Goal: Transaction & Acquisition: Purchase product/service

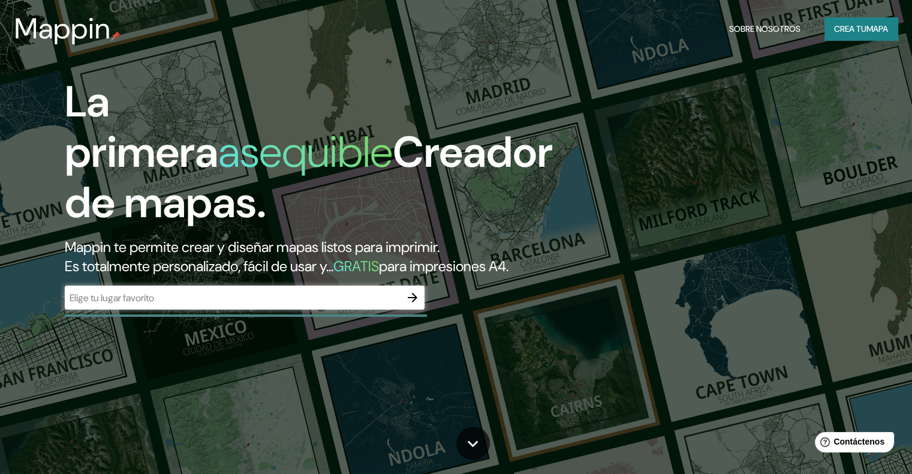
click at [834, 29] on font "Crea tu" at bounding box center [850, 28] width 32 height 11
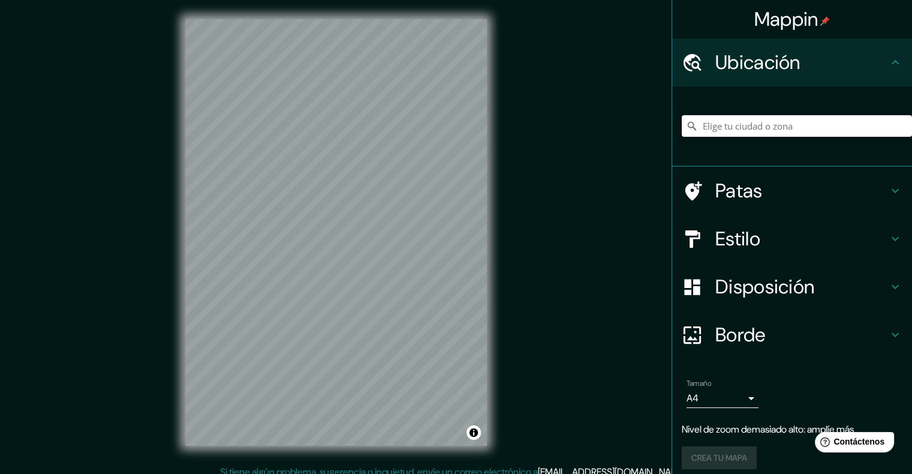
click at [749, 121] on input "Elige tu ciudad o zona" at bounding box center [797, 126] width 230 height 22
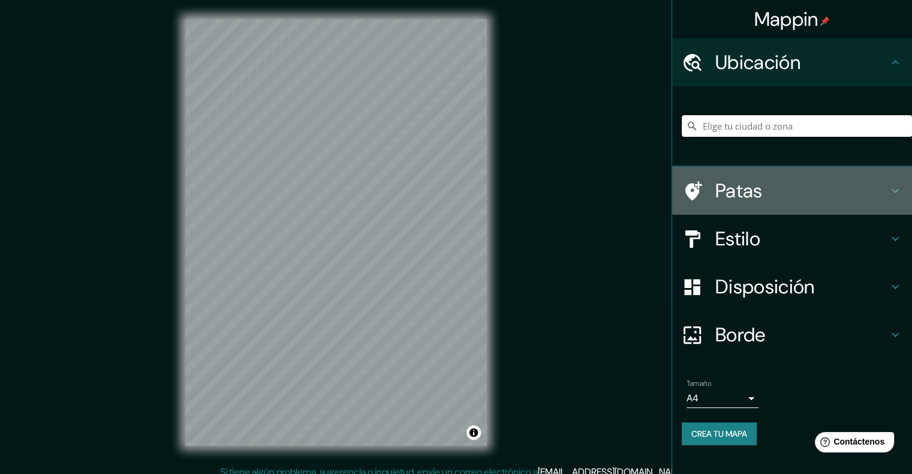
click at [792, 195] on h4 "Patas" at bounding box center [801, 191] width 173 height 24
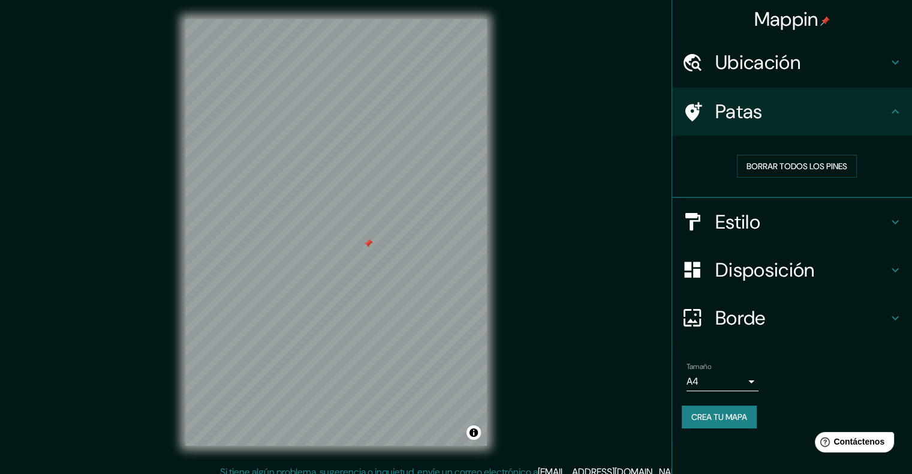
click at [373, 248] on div at bounding box center [368, 244] width 10 height 10
click at [883, 219] on h4 "Estilo" at bounding box center [801, 222] width 173 height 24
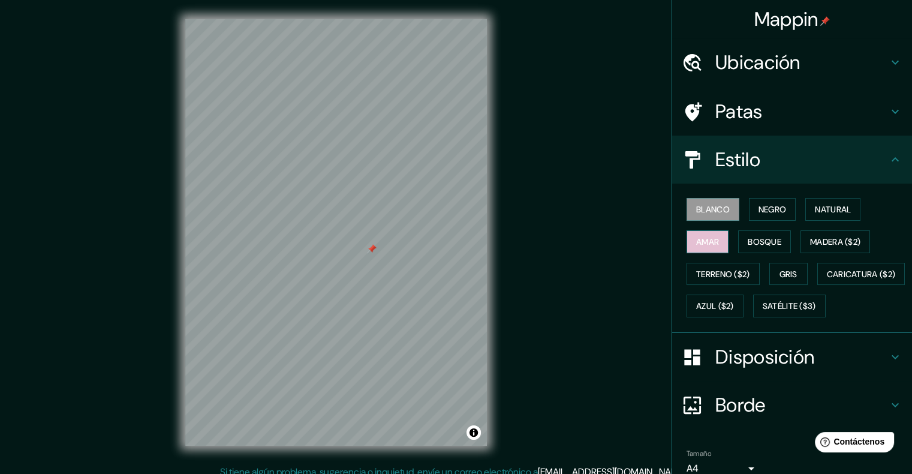
click at [703, 240] on font "Amar" at bounding box center [707, 241] width 23 height 11
click at [711, 213] on font "Blanco" at bounding box center [713, 209] width 34 height 11
click at [766, 211] on font "Negro" at bounding box center [773, 209] width 28 height 11
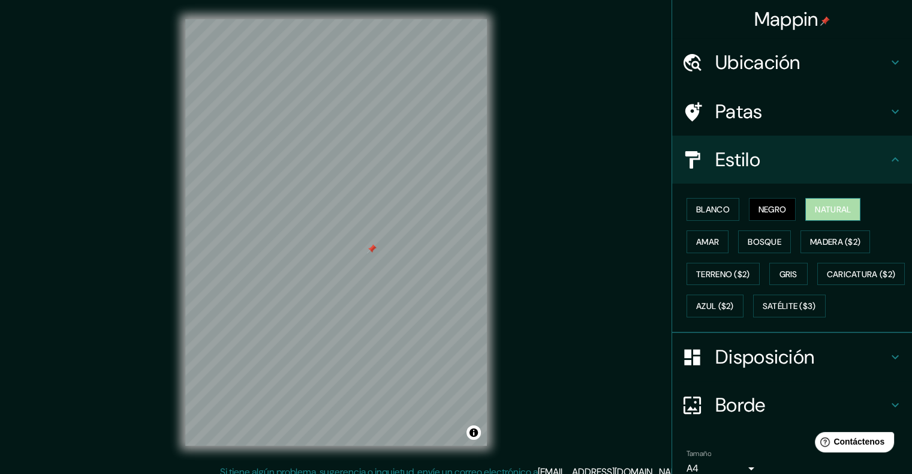
click at [815, 210] on font "Natural" at bounding box center [833, 209] width 36 height 11
click at [748, 240] on font "Bosque" at bounding box center [765, 241] width 34 height 11
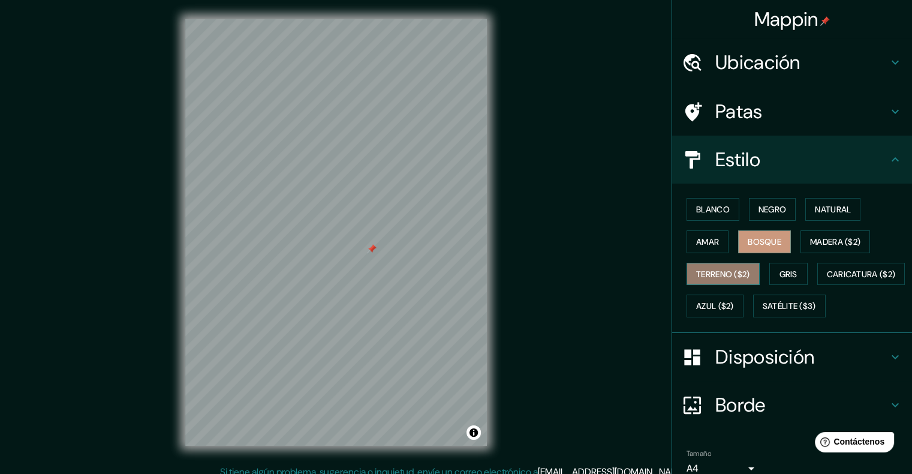
click at [727, 263] on button "Terreno ($2)" at bounding box center [723, 274] width 73 height 23
click at [760, 241] on font "Bosque" at bounding box center [765, 241] width 34 height 11
click at [377, 248] on div at bounding box center [375, 246] width 10 height 10
click at [700, 246] on font "Amar" at bounding box center [707, 242] width 23 height 16
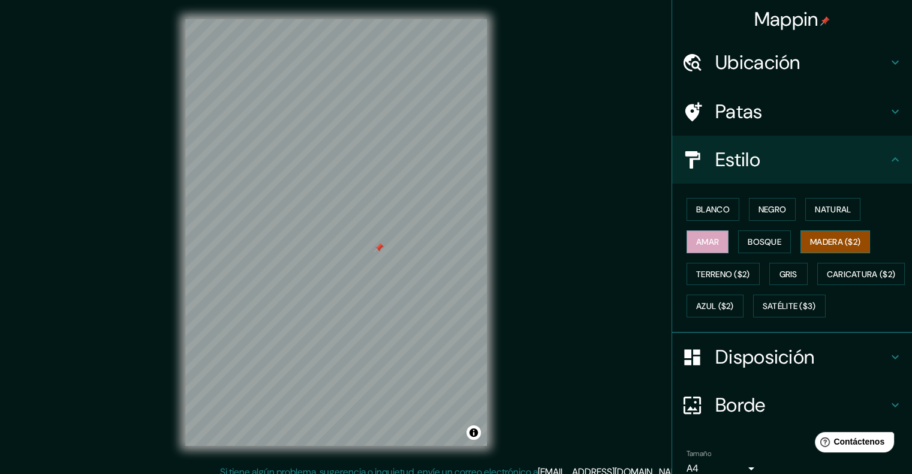
click at [811, 237] on font "Madera ($2)" at bounding box center [835, 241] width 50 height 11
click at [723, 281] on button "Terreno ($2)" at bounding box center [723, 274] width 73 height 23
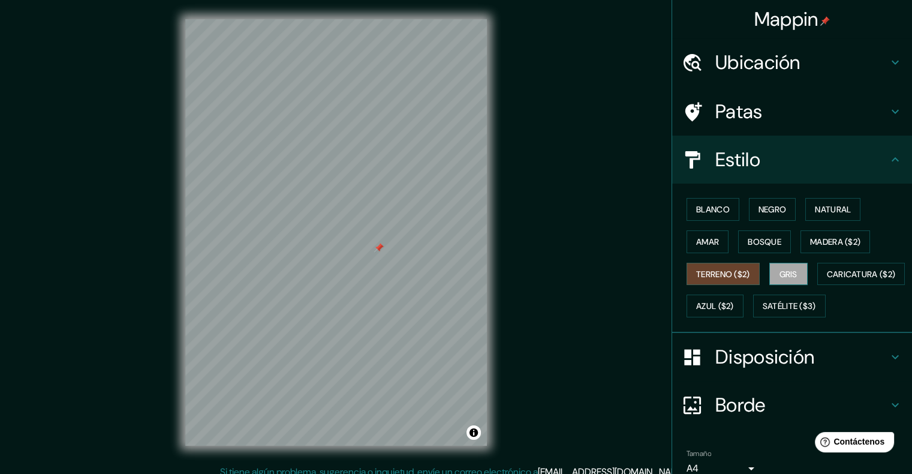
click at [785, 269] on font "Gris" at bounding box center [789, 274] width 18 height 11
click at [751, 292] on div "Blanco Negro Natural Amar Bosque Madera ($2) Terreno ($2) Gris Caricatura ($2) …" at bounding box center [797, 257] width 230 height 129
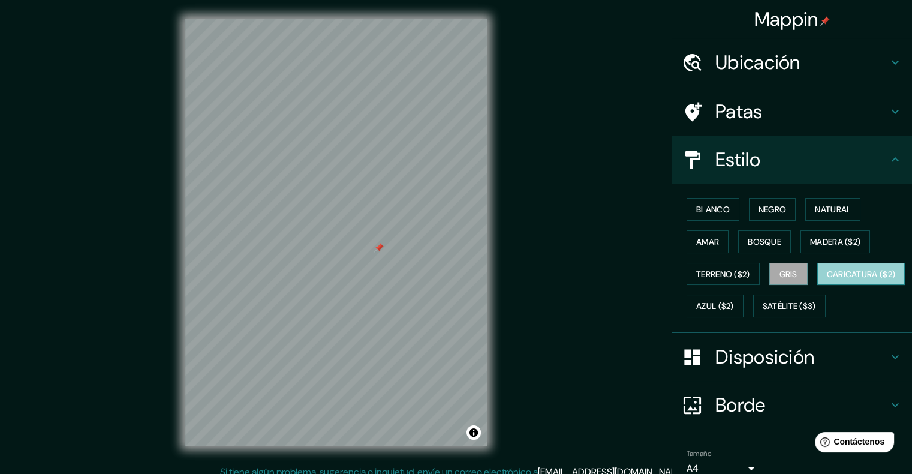
click at [817, 285] on button "Caricatura ($2)" at bounding box center [861, 274] width 88 height 23
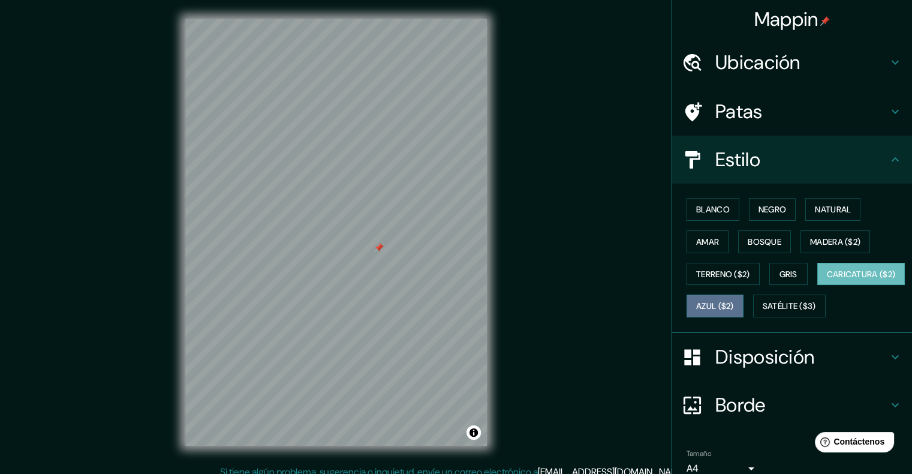
click at [744, 301] on button "Azul ($2)" at bounding box center [715, 305] width 57 height 23
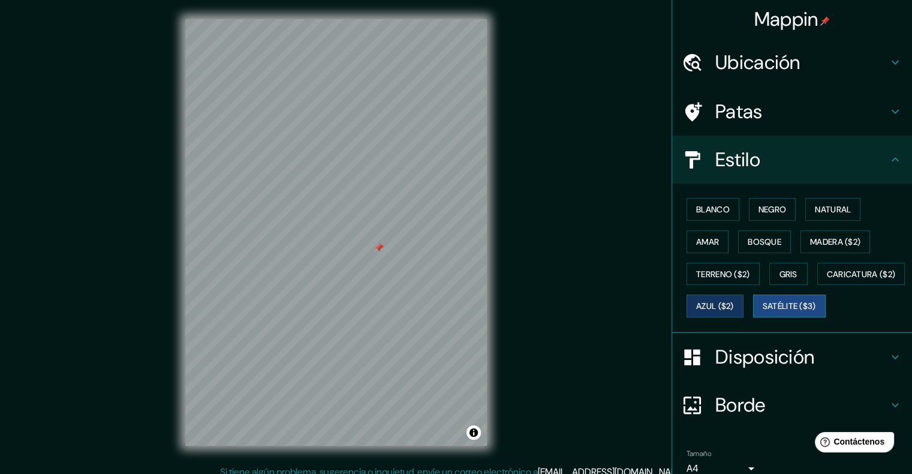
click at [753, 317] on button "Satélite ($3)" at bounding box center [789, 305] width 73 height 23
click at [714, 210] on font "Blanco" at bounding box center [713, 209] width 34 height 11
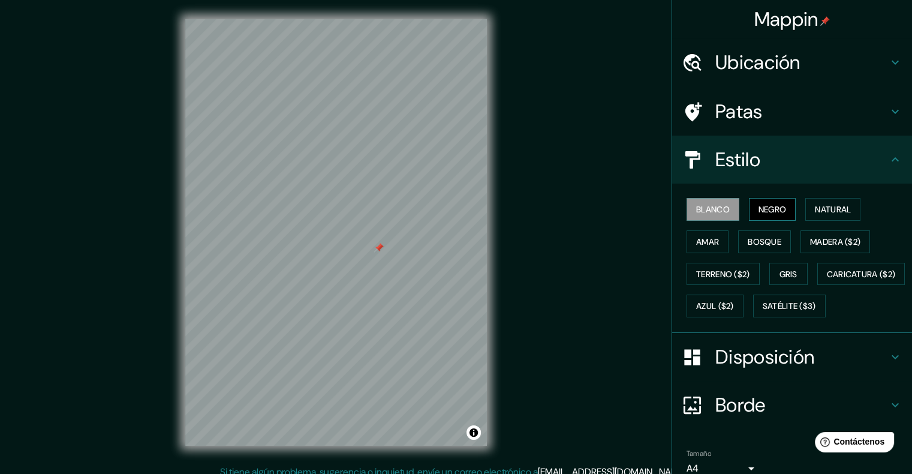
click at [768, 219] on button "Negro" at bounding box center [772, 209] width 47 height 23
click at [815, 208] on font "Natural" at bounding box center [833, 209] width 36 height 11
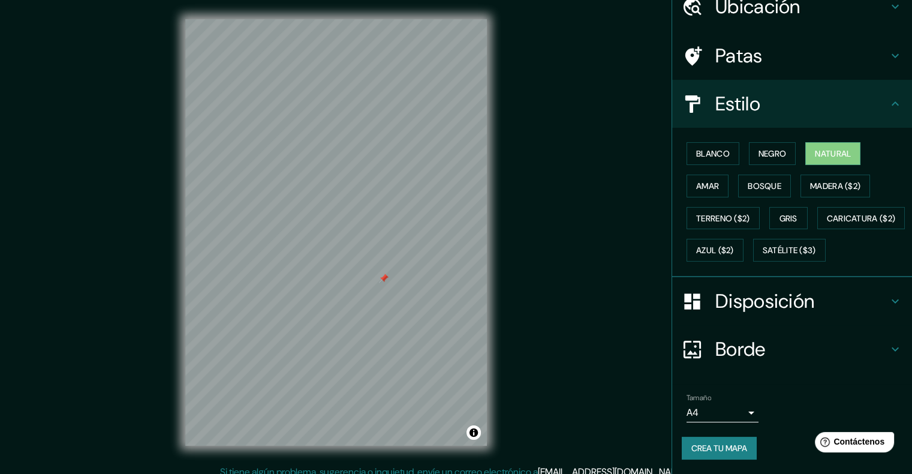
scroll to position [85, 0]
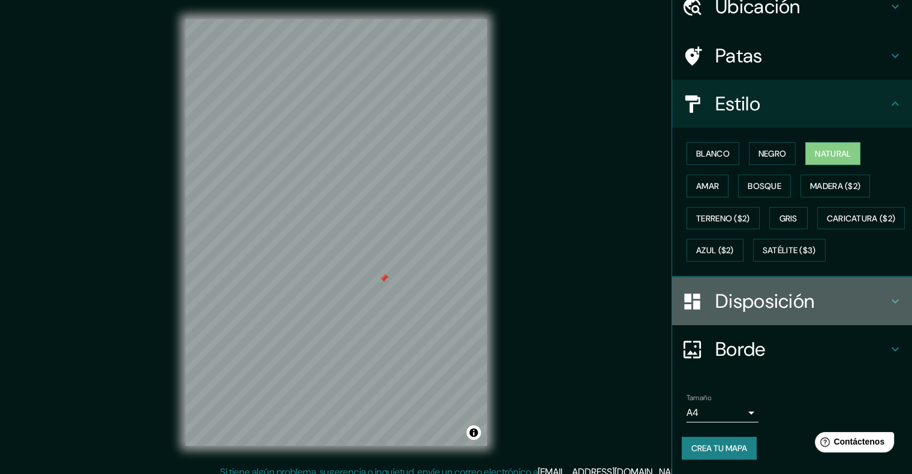
click at [787, 300] on font "Disposición" at bounding box center [764, 300] width 99 height 25
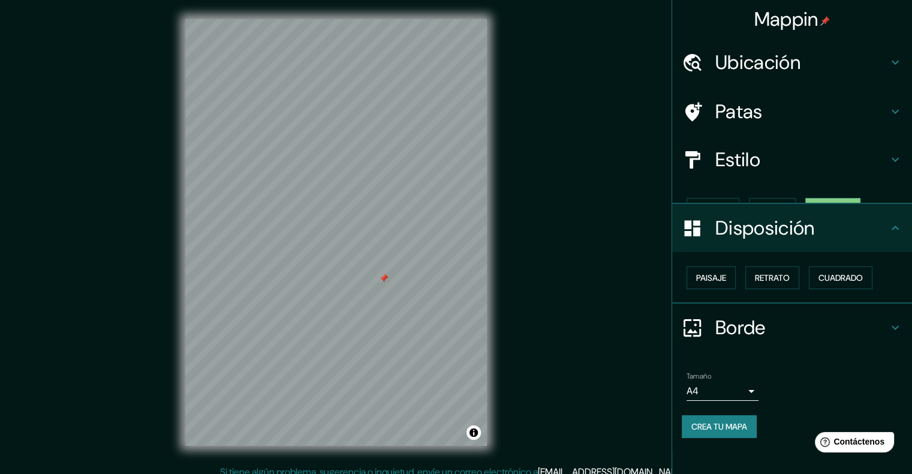
scroll to position [0, 0]
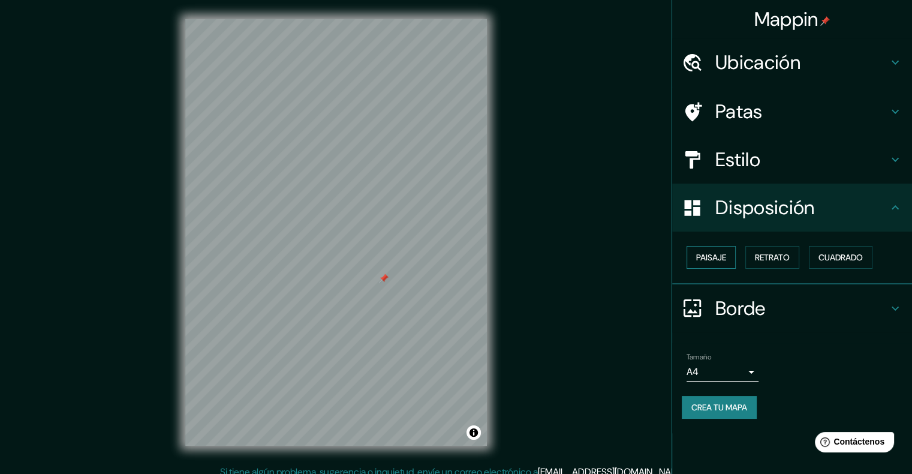
click at [730, 252] on button "Paisaje" at bounding box center [711, 257] width 49 height 23
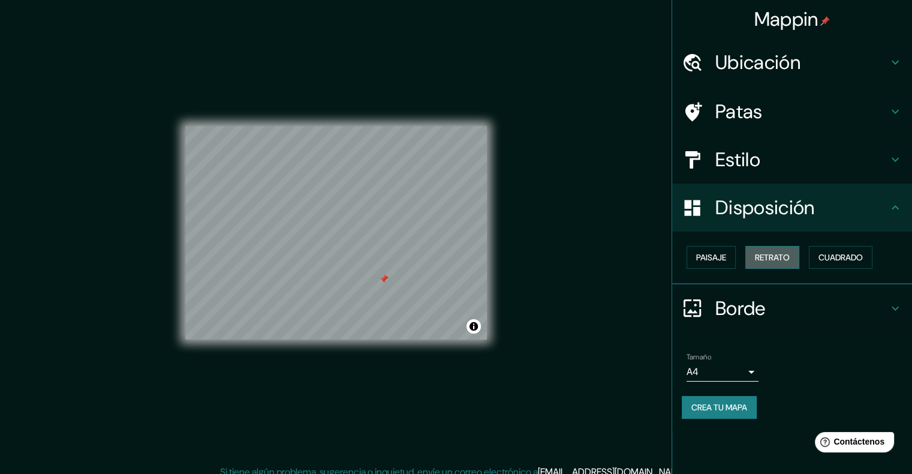
click at [756, 254] on button "Retrato" at bounding box center [772, 257] width 54 height 23
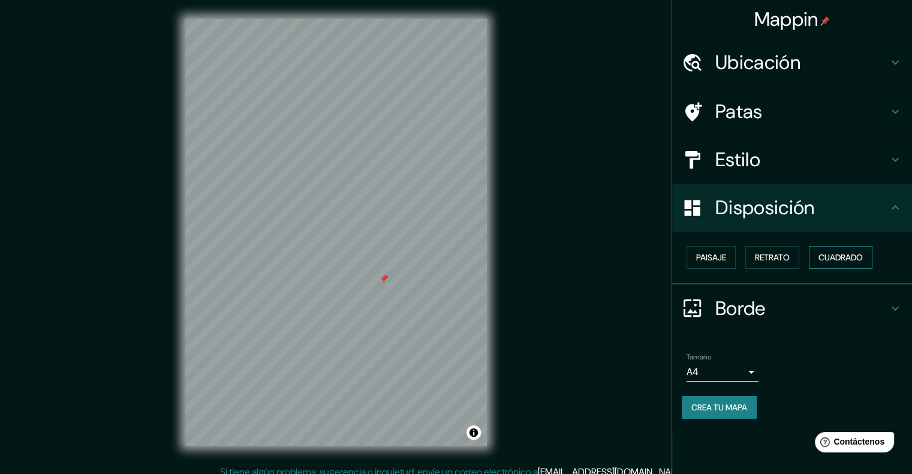
click at [821, 249] on font "Cuadrado" at bounding box center [840, 257] width 44 height 16
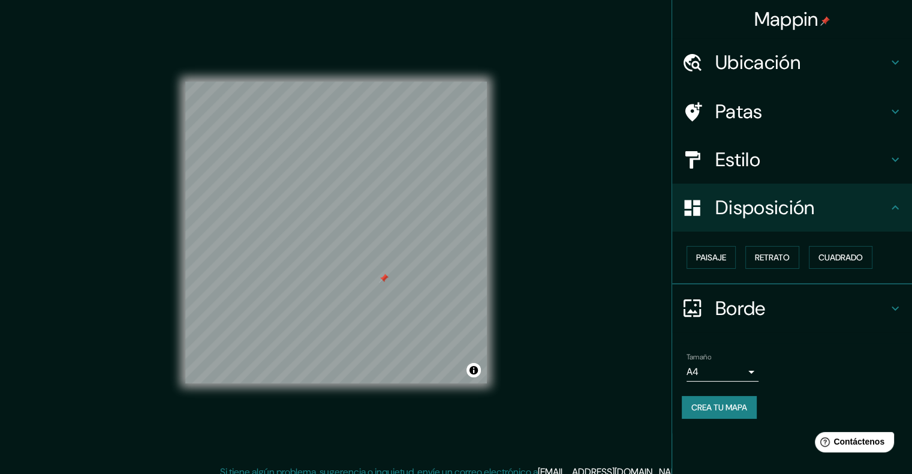
click at [585, 262] on div "Mappin Ubicación Patas Estilo Disposición Paisaje Retrato Cuadrado Borde Elige …" at bounding box center [456, 242] width 912 height 484
click at [760, 70] on font "Ubicación" at bounding box center [757, 62] width 85 height 25
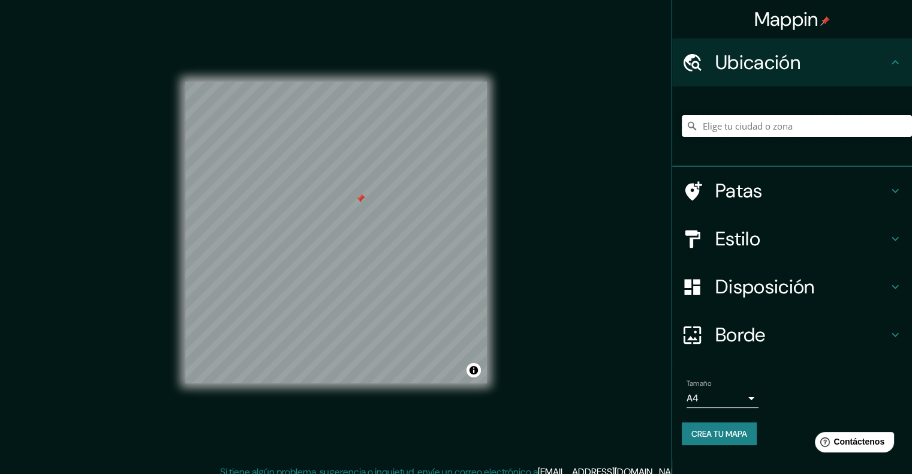
click at [714, 115] on input "Elige tu ciudad o zona" at bounding box center [797, 126] width 230 height 22
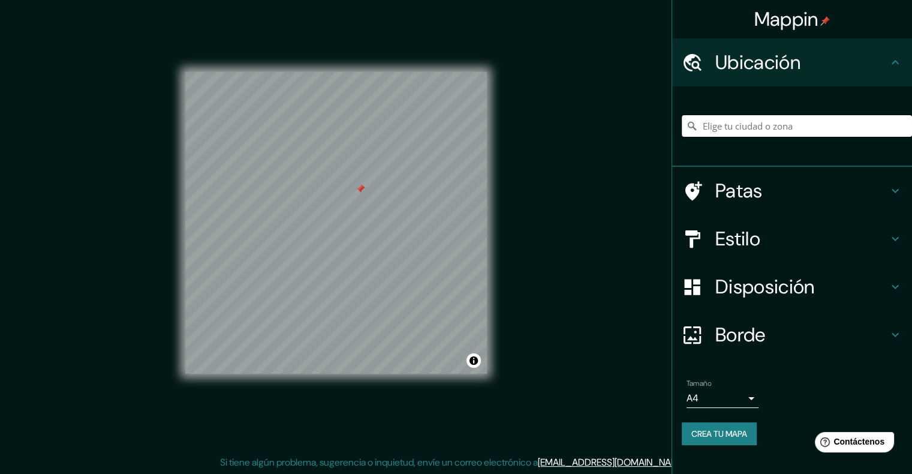
scroll to position [10, 0]
drag, startPoint x: 564, startPoint y: 315, endPoint x: 592, endPoint y: 313, distance: 28.9
click at [592, 313] on div "Mappin Ubicación Patas Estilo Disposición Borde Elige un borde. Consejo : puede…" at bounding box center [456, 232] width 912 height 484
